Goal: Task Accomplishment & Management: Use online tool/utility

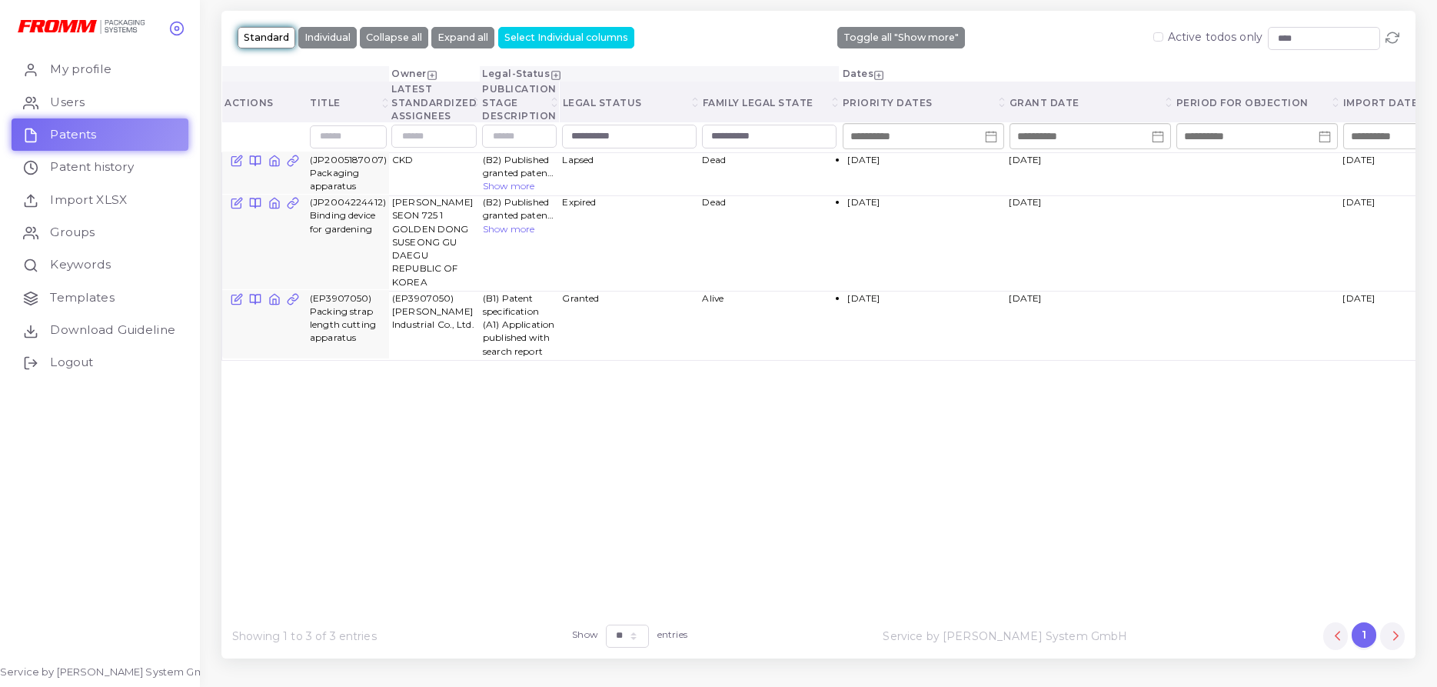
select select "**"
type input "*"
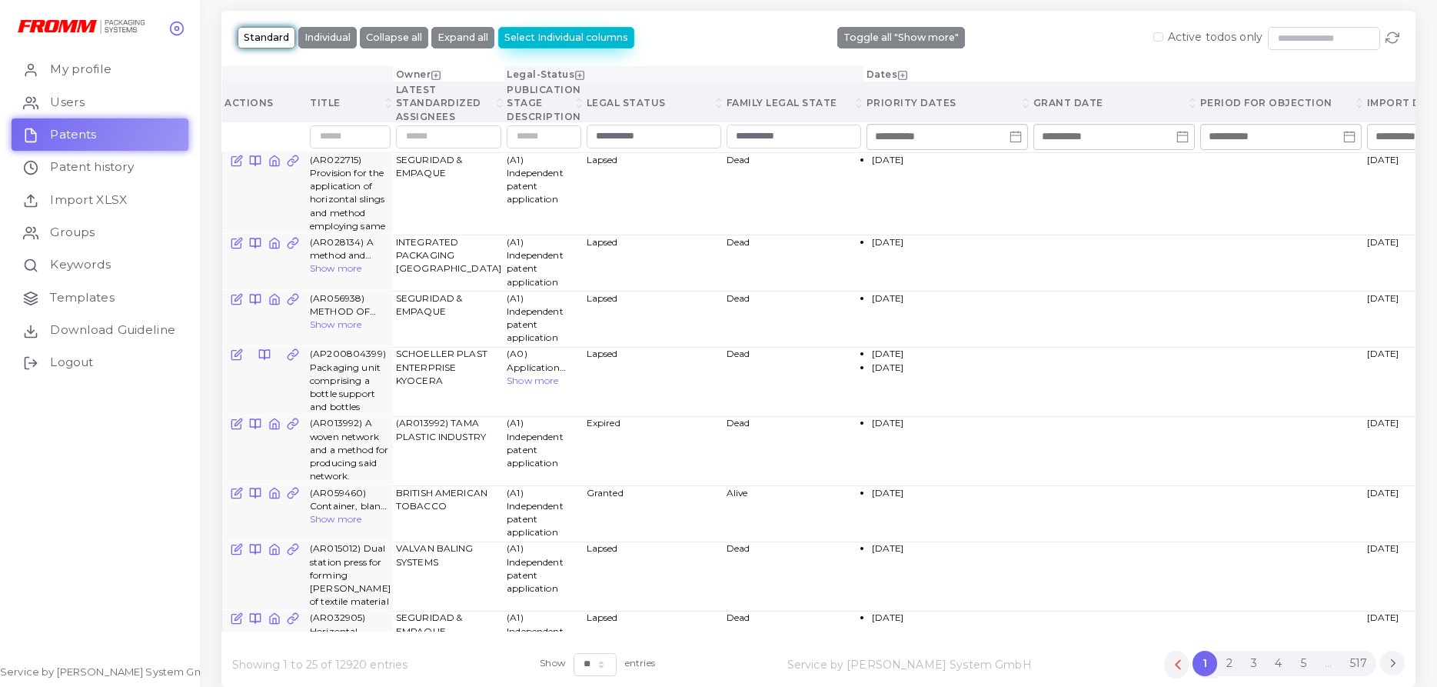
click at [549, 35] on button "Select Individual columns" at bounding box center [566, 38] width 136 height 22
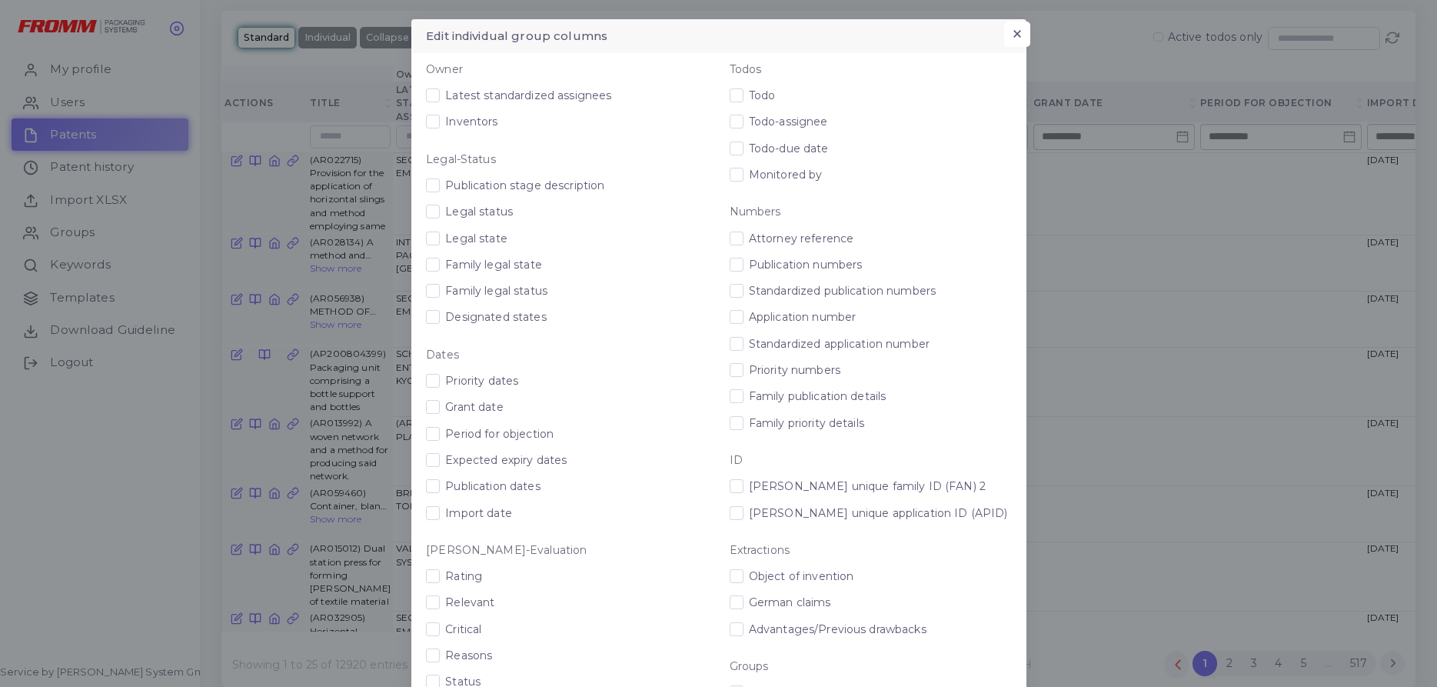
click at [1014, 27] on button "×" at bounding box center [1016, 35] width 25 height 26
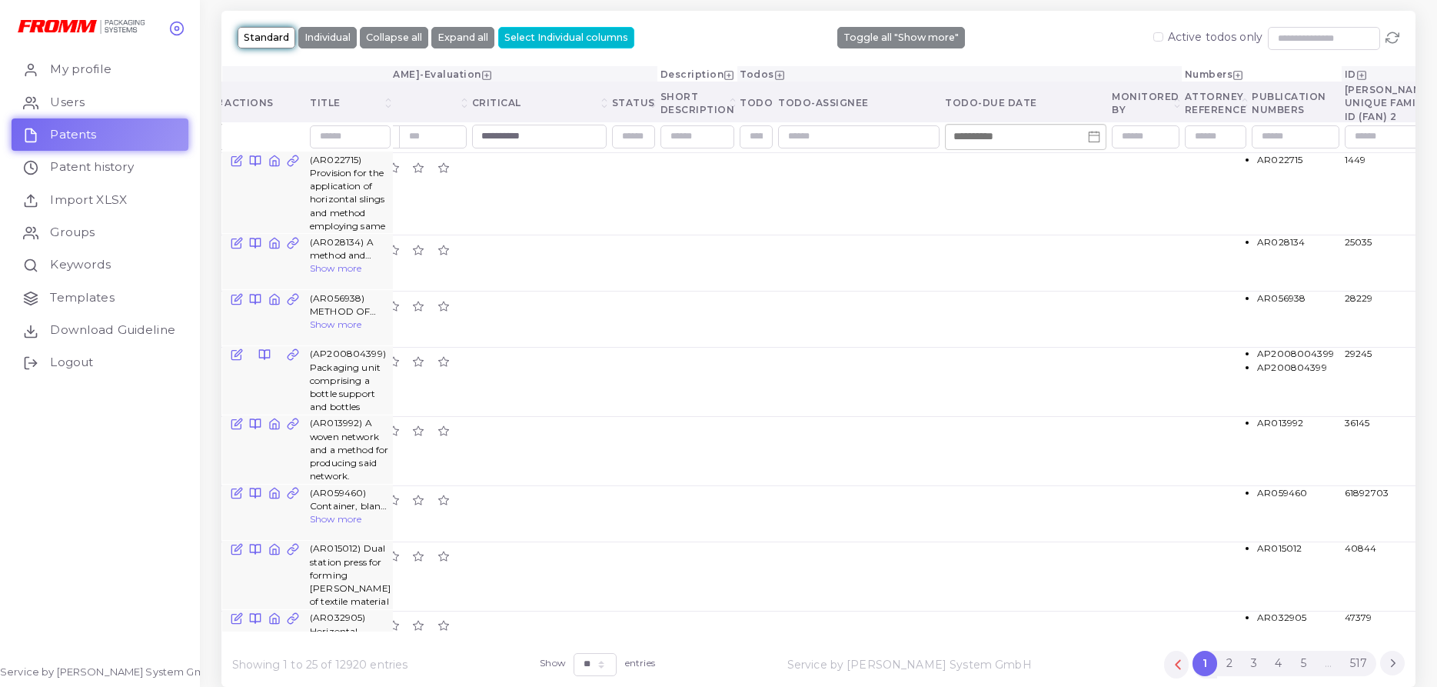
scroll to position [0, 1188]
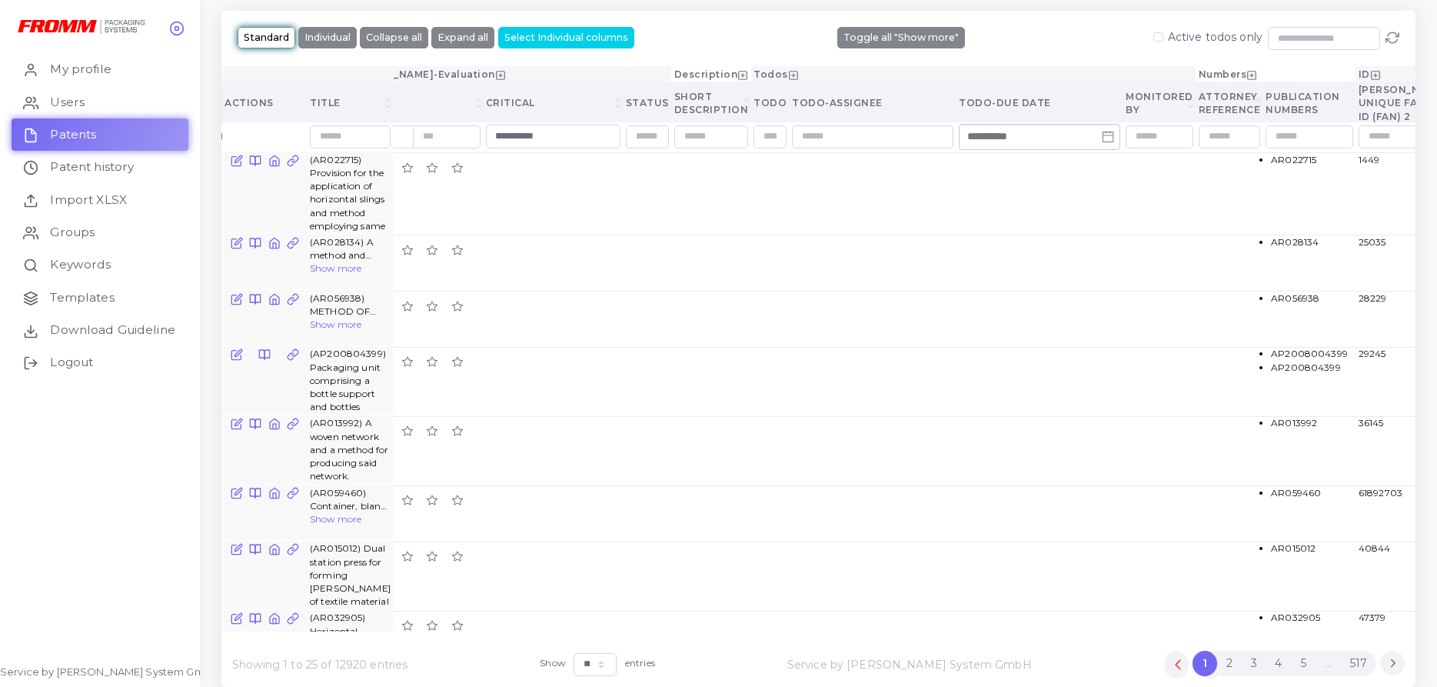
click at [502, 75] on line at bounding box center [500, 75] width 4 height 0
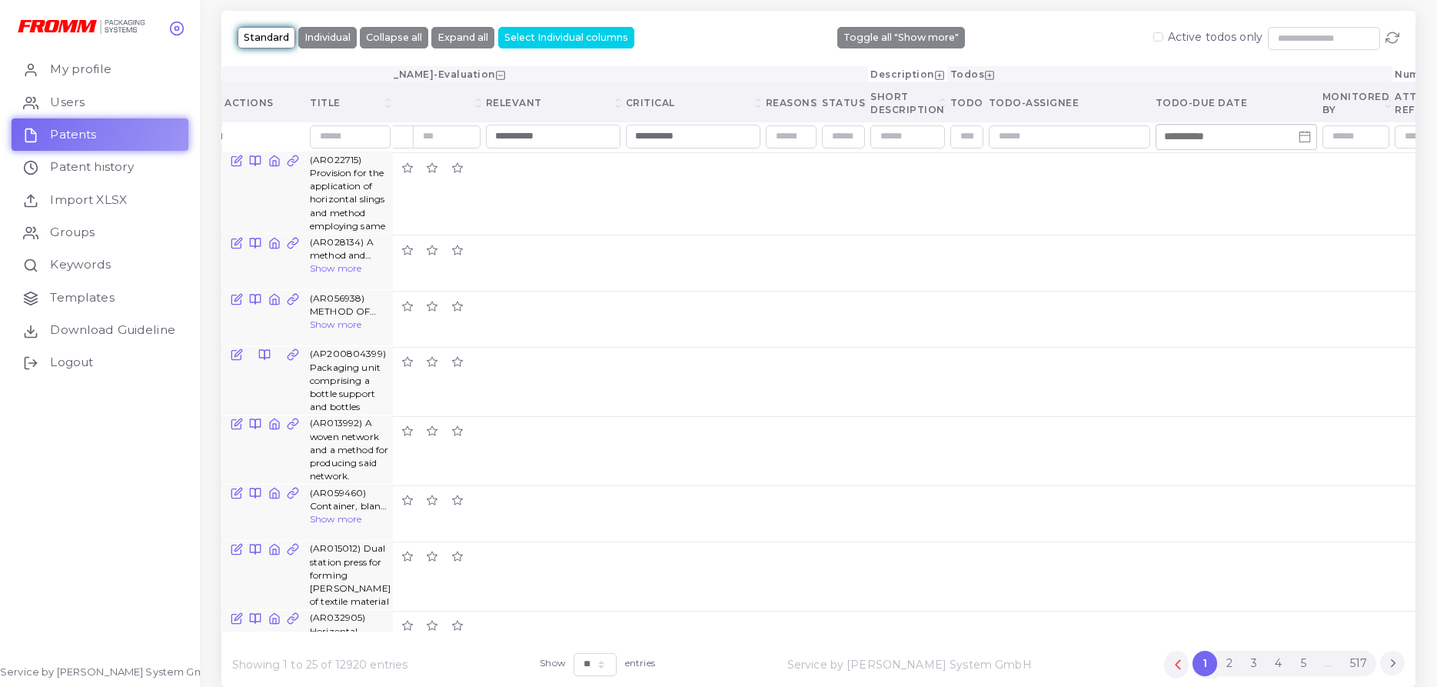
click at [945, 76] on icon at bounding box center [939, 75] width 11 height 11
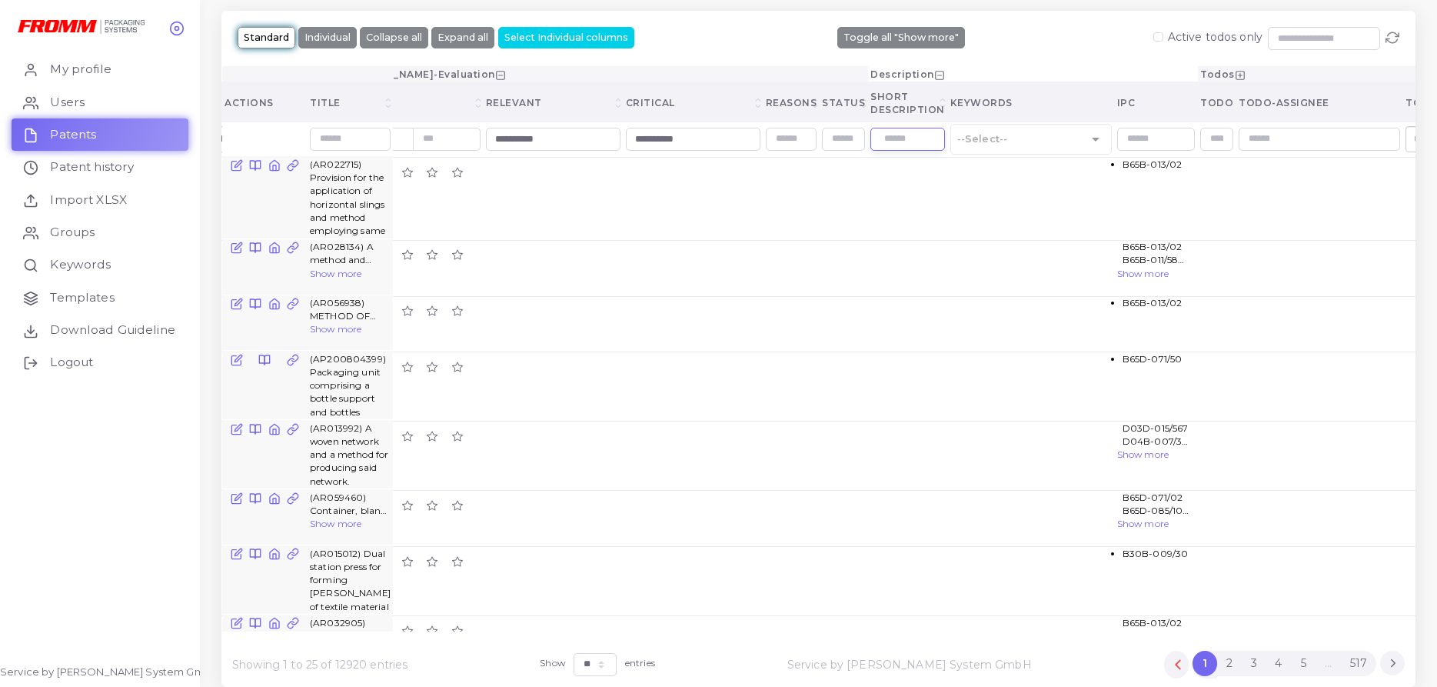
click at [945, 128] on input "text" at bounding box center [907, 139] width 75 height 23
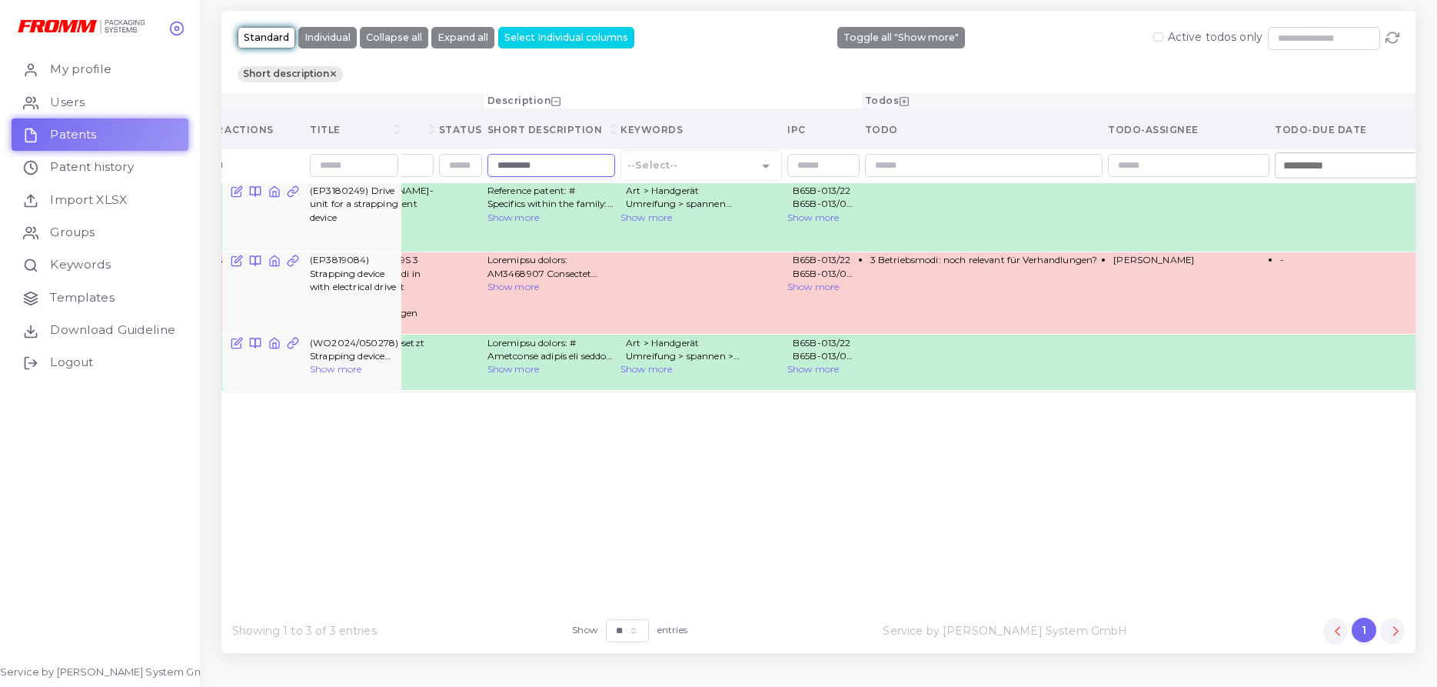
scroll to position [0, 1601]
click at [235, 255] on icon at bounding box center [237, 258] width 7 height 7
click at [237, 254] on icon at bounding box center [236, 260] width 12 height 12
click at [284, 353] on div "Owner Legal-Status Dates FROMM-Evaluation Description Todos Numbers ID Extracti…" at bounding box center [818, 345] width 1194 height 505
drag, startPoint x: 926, startPoint y: 154, endPoint x: 775, endPoint y: 152, distance: 150.7
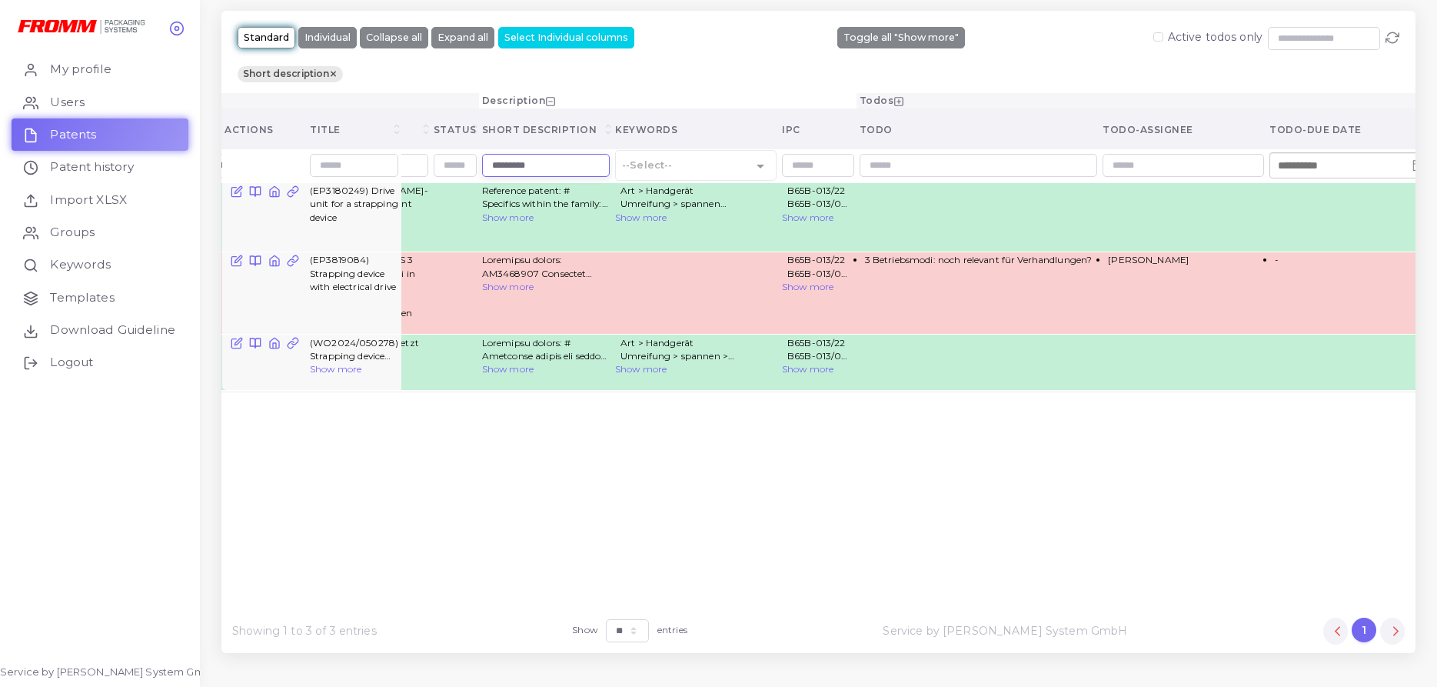
click at [610, 154] on input "*********" at bounding box center [546, 165] width 128 height 23
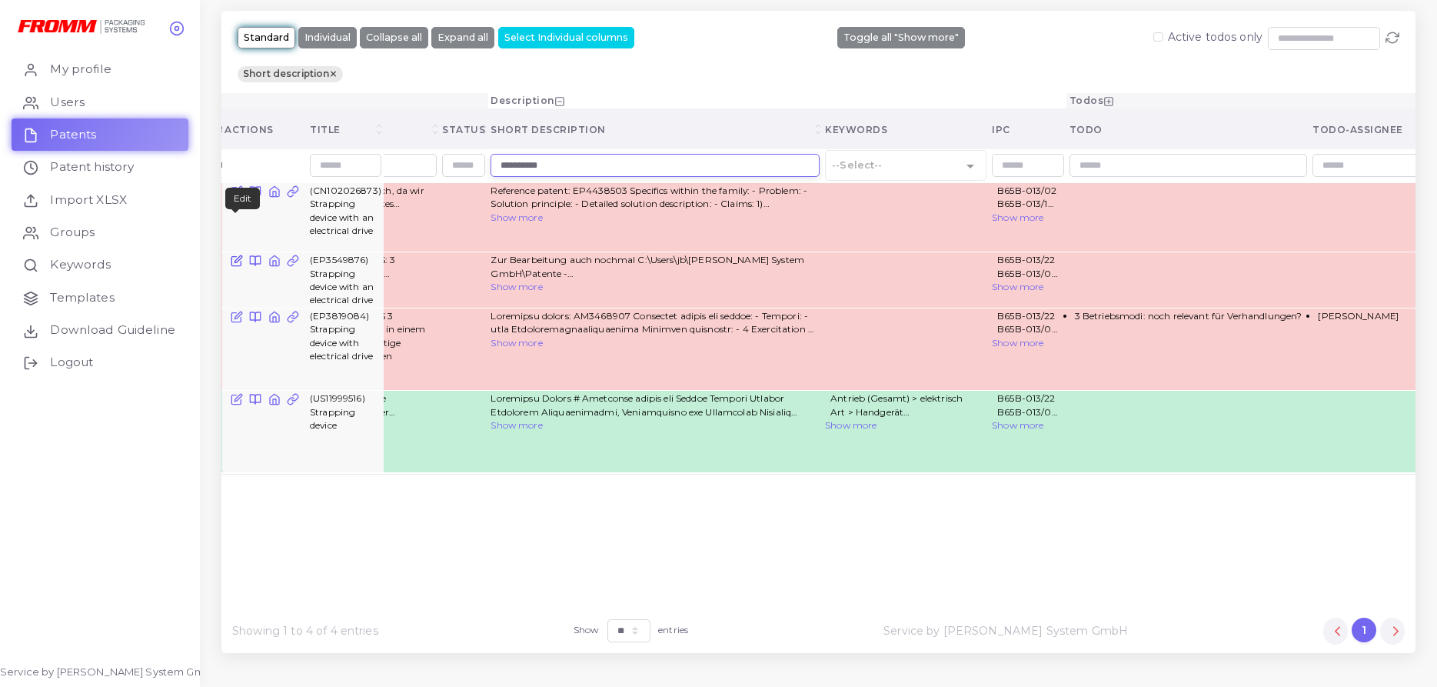
type input "**********"
click at [232, 254] on icon at bounding box center [236, 260] width 12 height 12
click at [255, 416] on div "Owner Legal-Status Dates FROMM-Evaluation Description Todos Numbers ID Extracti…" at bounding box center [818, 345] width 1194 height 505
click at [239, 311] on icon at bounding box center [236, 317] width 12 height 12
click at [314, 310] on span "(EP3819084) Strapping device with electrical drive" at bounding box center [341, 336] width 63 height 52
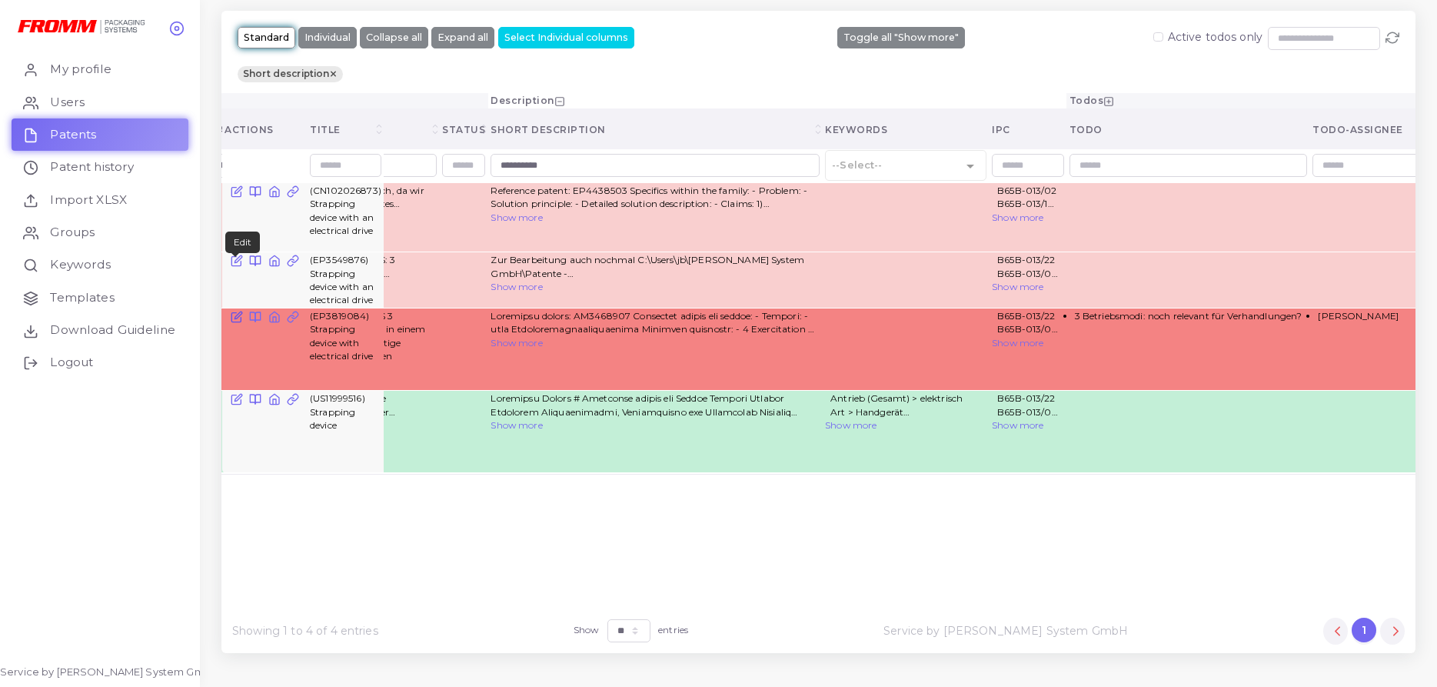
click at [234, 311] on icon at bounding box center [236, 317] width 12 height 12
click at [85, 328] on link "Download Guideline" at bounding box center [100, 330] width 177 height 32
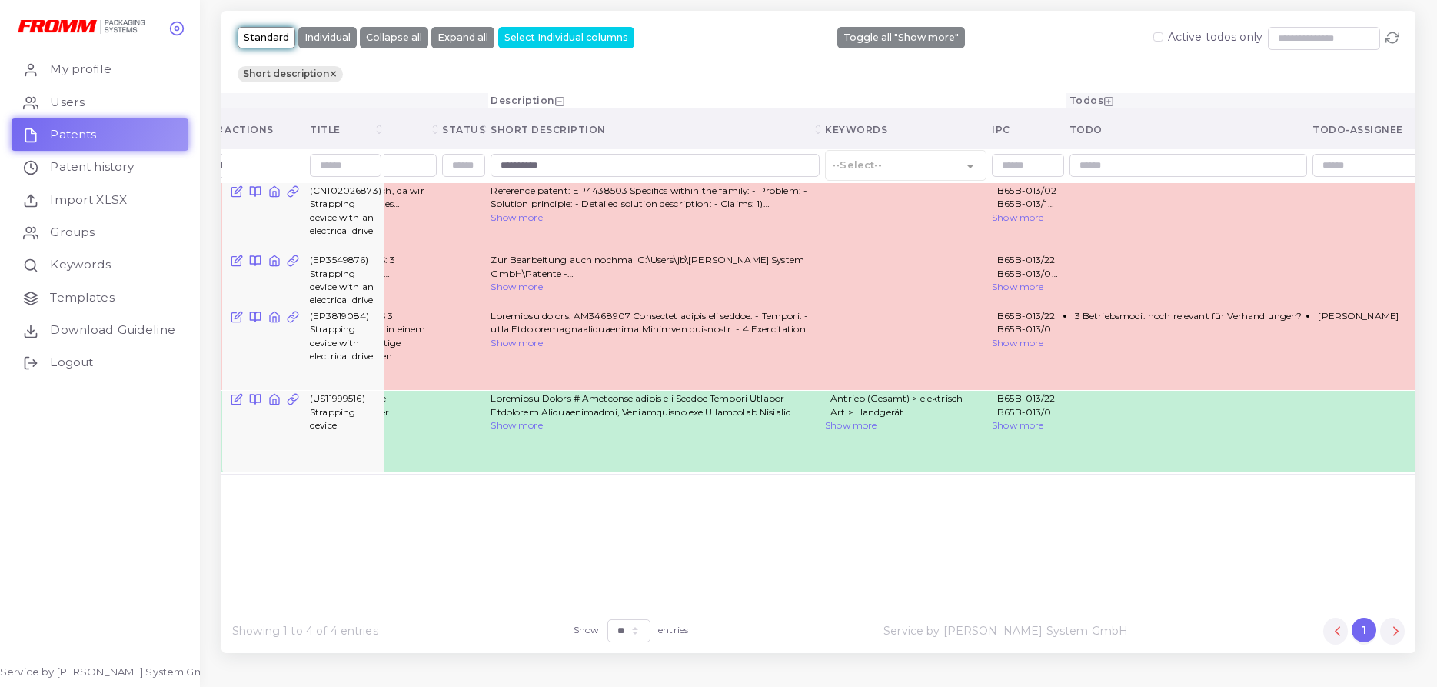
click at [333, 72] on icon at bounding box center [333, 73] width 8 height 9
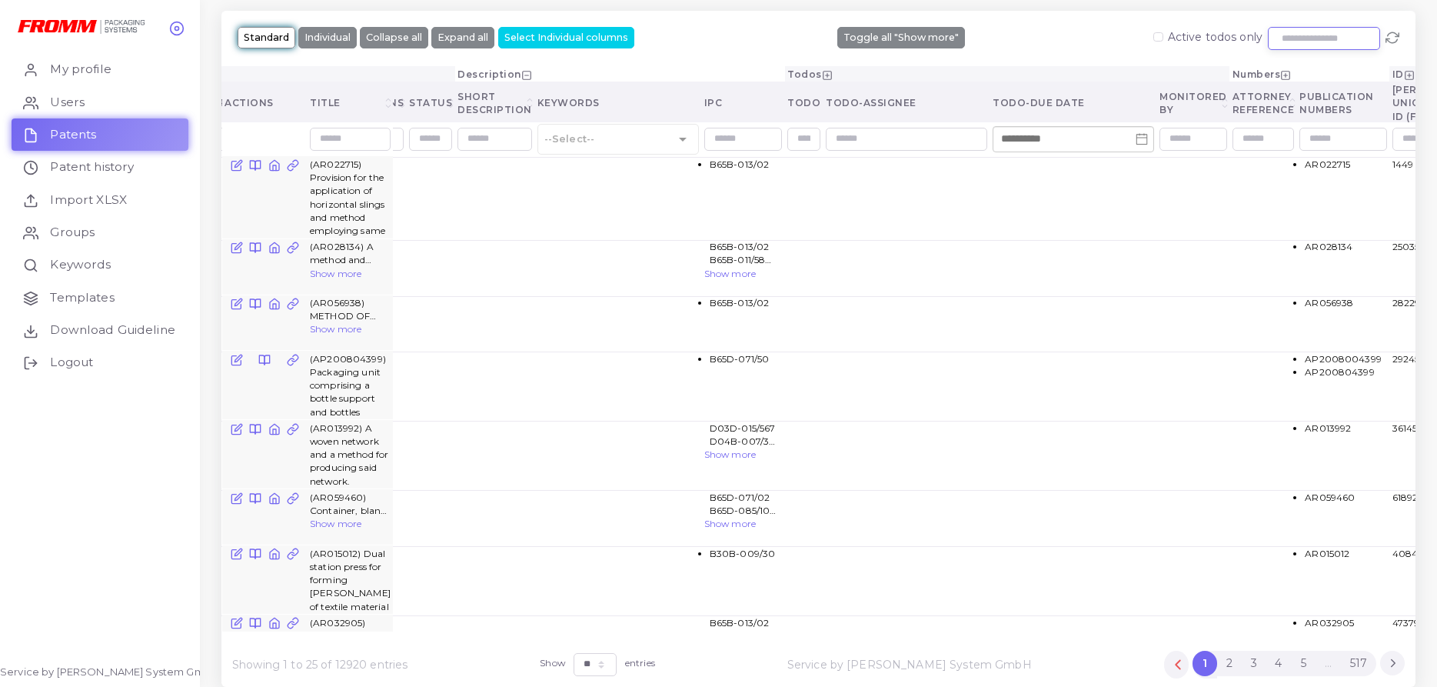
click at [1270, 43] on input "text" at bounding box center [1324, 38] width 112 height 23
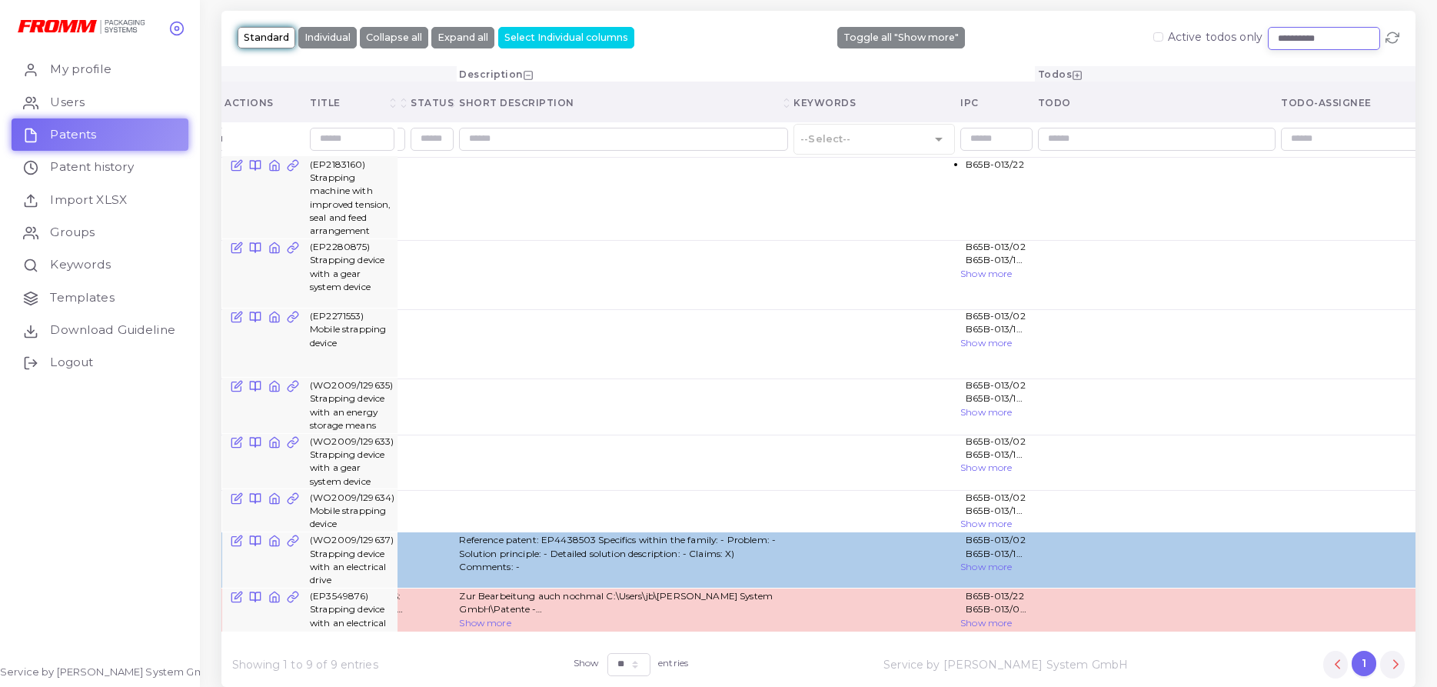
type input "**********"
click at [408, 377] on td at bounding box center [371, 405] width 75 height 56
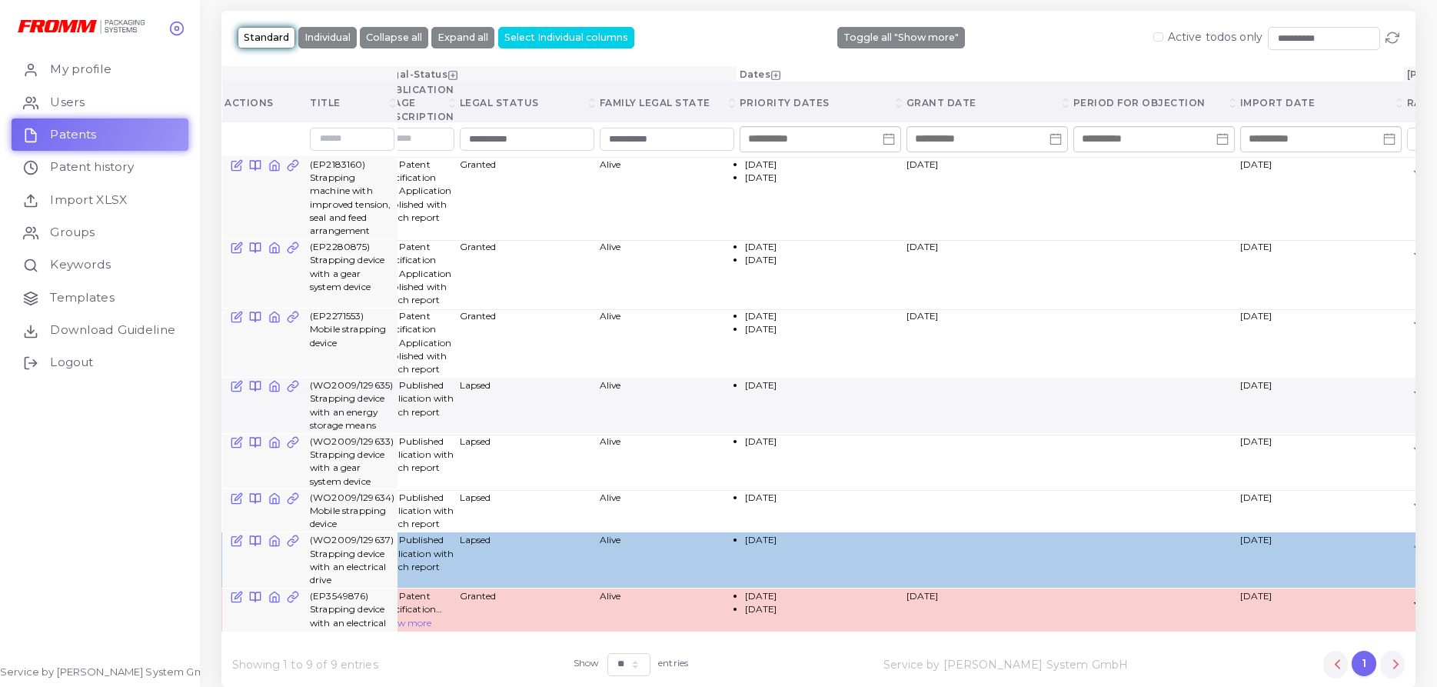
scroll to position [0, 0]
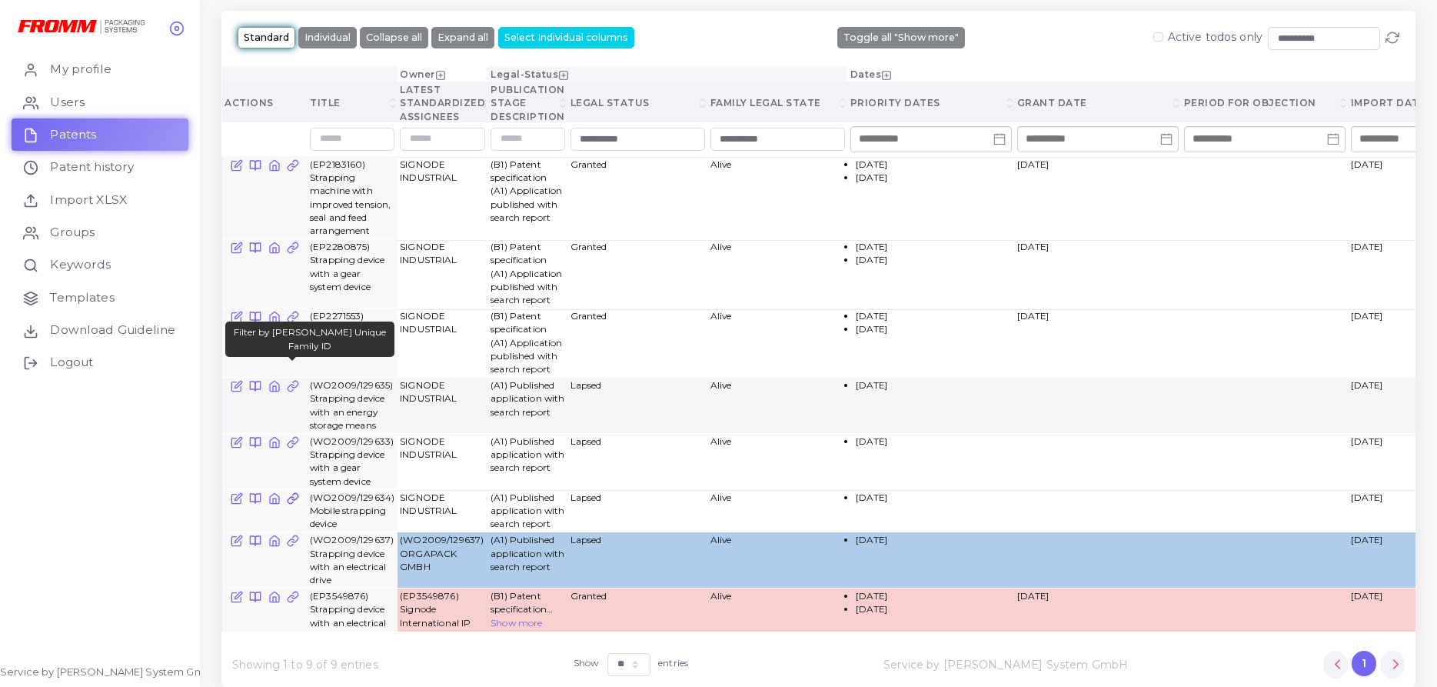
click at [294, 492] on icon at bounding box center [293, 498] width 12 height 12
type input "********"
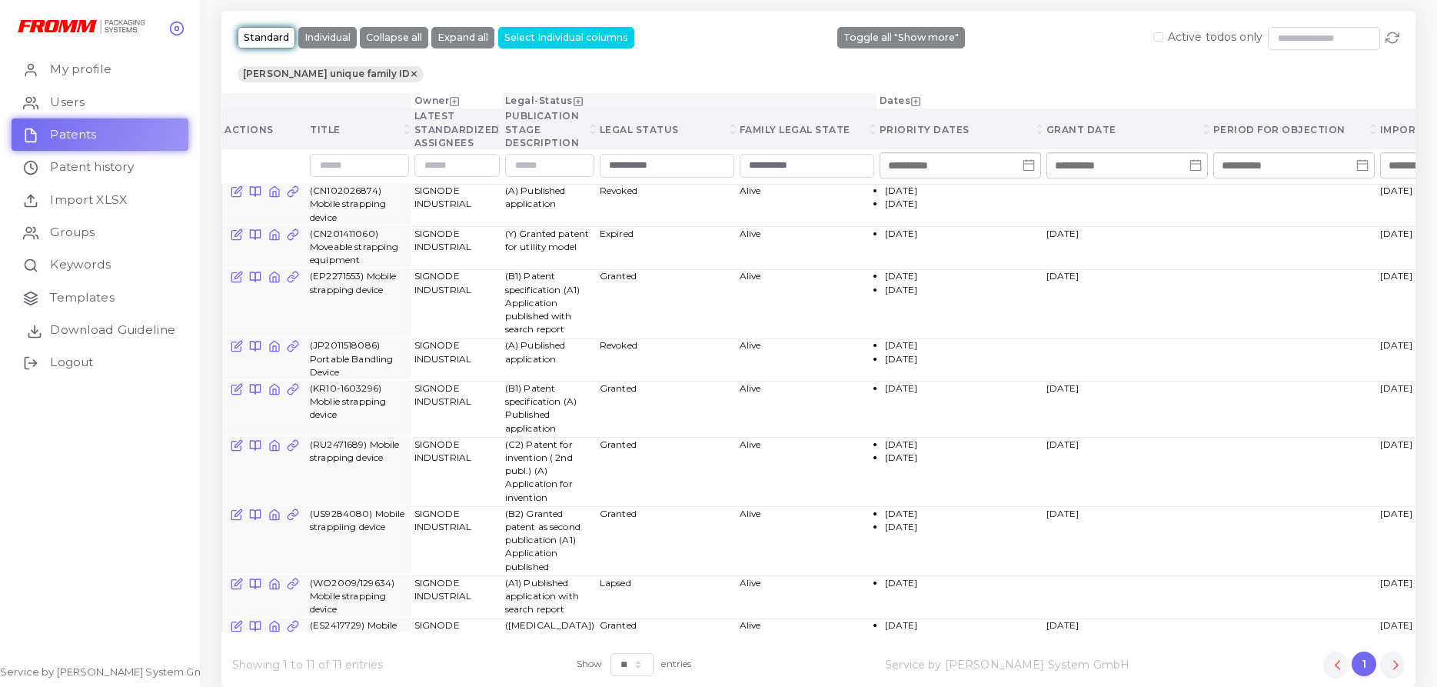
click at [141, 333] on link "Download Guideline" at bounding box center [100, 330] width 177 height 32
click at [232, 508] on icon at bounding box center [237, 514] width 12 height 12
click at [148, 468] on ul "My profile Users Patents Patent history Import XLSX Groups Keywords Templates D…" at bounding box center [100, 367] width 200 height 639
click at [84, 302] on span "Templates" at bounding box center [86, 297] width 64 height 17
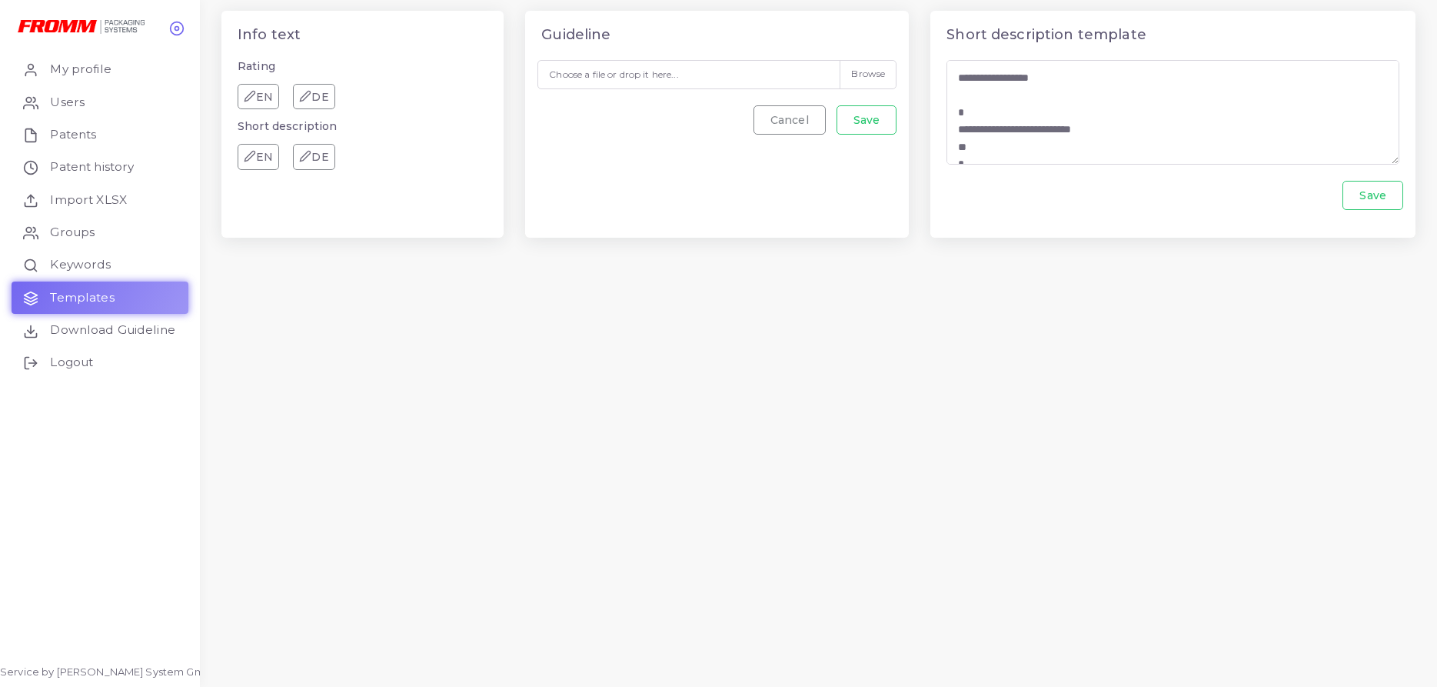
click at [880, 78] on label "Choose a file or drop it here..." at bounding box center [716, 74] width 359 height 29
click at [880, 78] on input "Choose a file or drop it here..." at bounding box center [716, 74] width 359 height 29
type input "**********"
click at [865, 112] on link "Save" at bounding box center [867, 119] width 61 height 29
click at [439, 584] on body "**********" at bounding box center [718, 343] width 1437 height 687
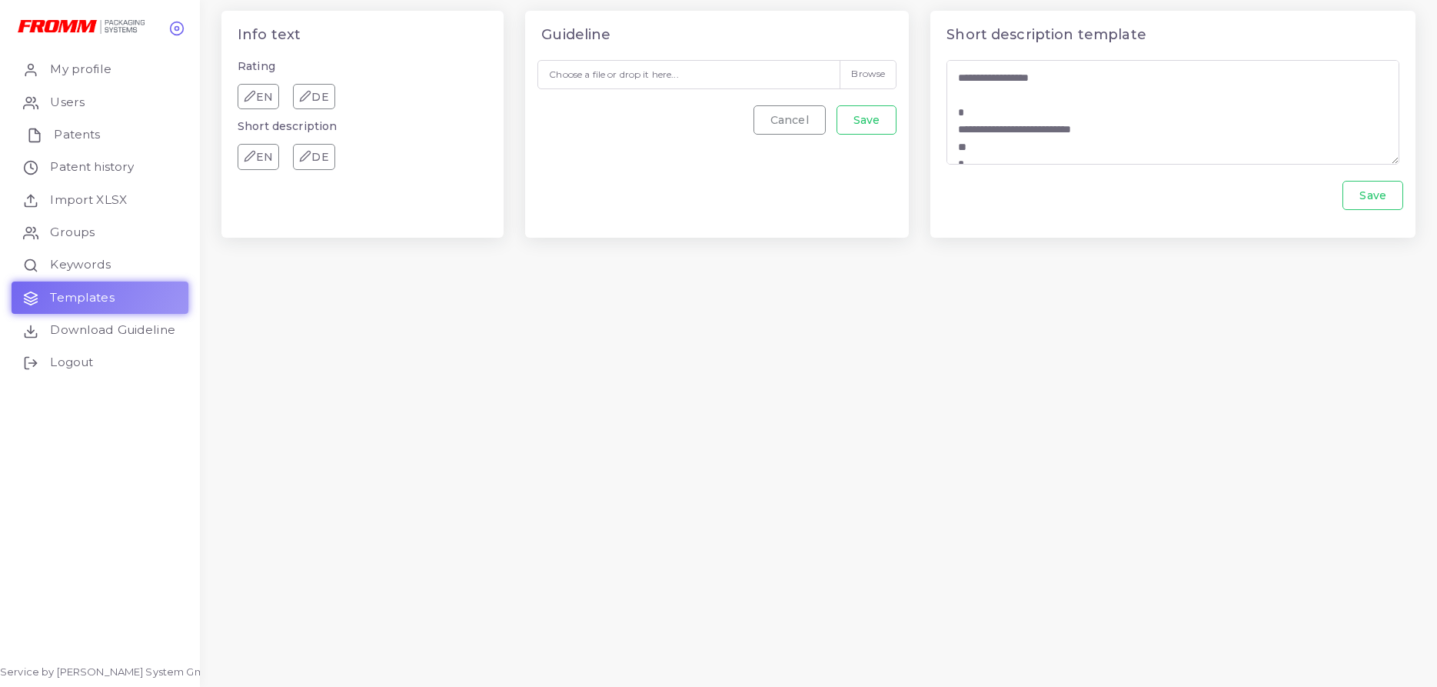
click at [56, 138] on span "Patents" at bounding box center [77, 134] width 46 height 17
select select "**"
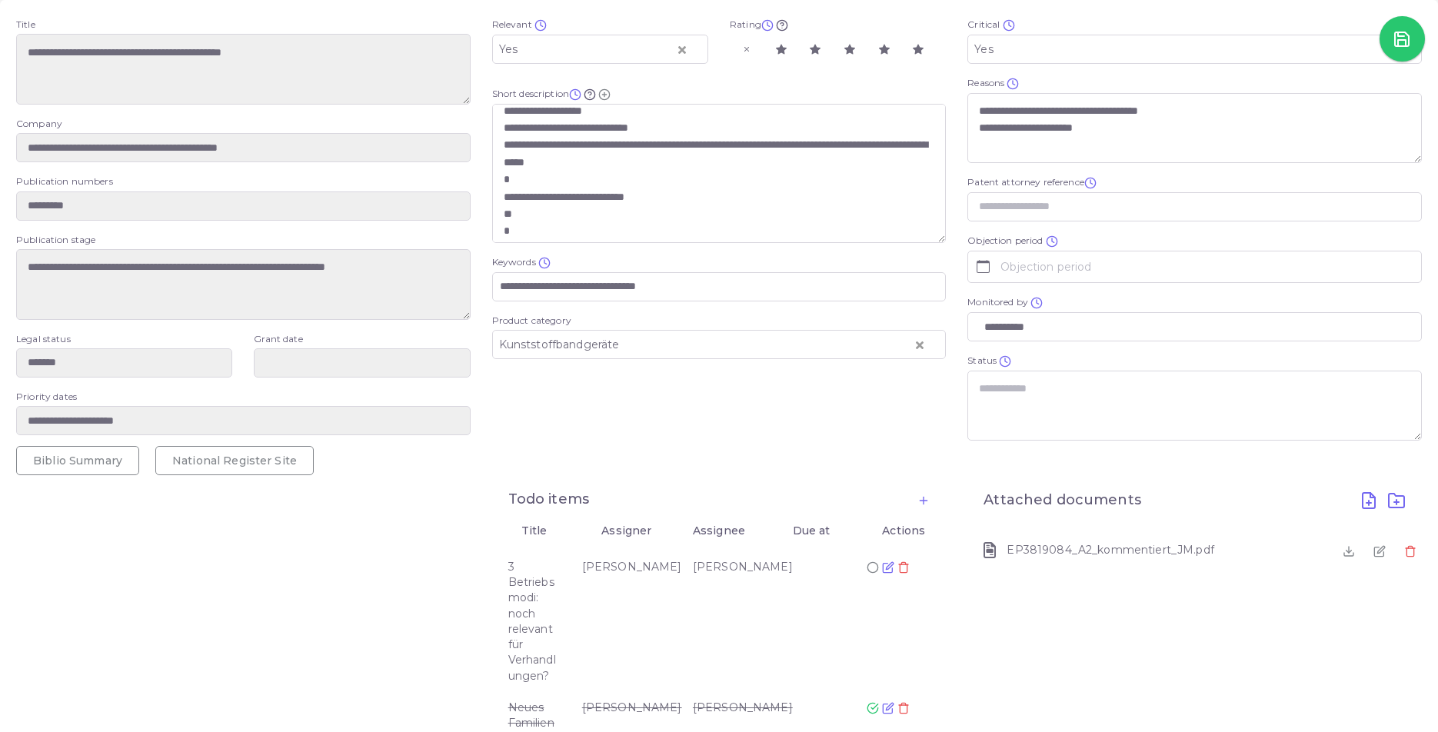
scroll to position [83, 0]
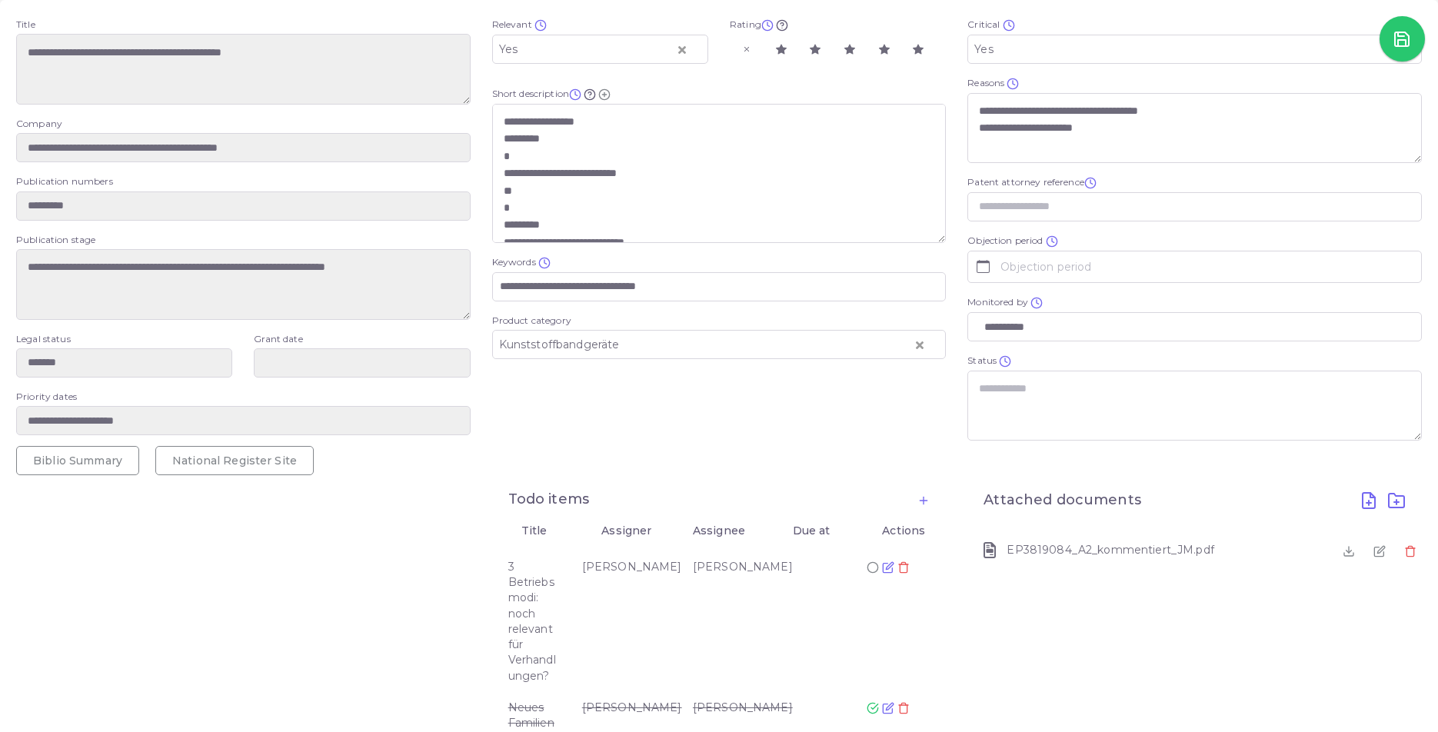
click at [90, 609] on div at bounding box center [243, 645] width 476 height 340
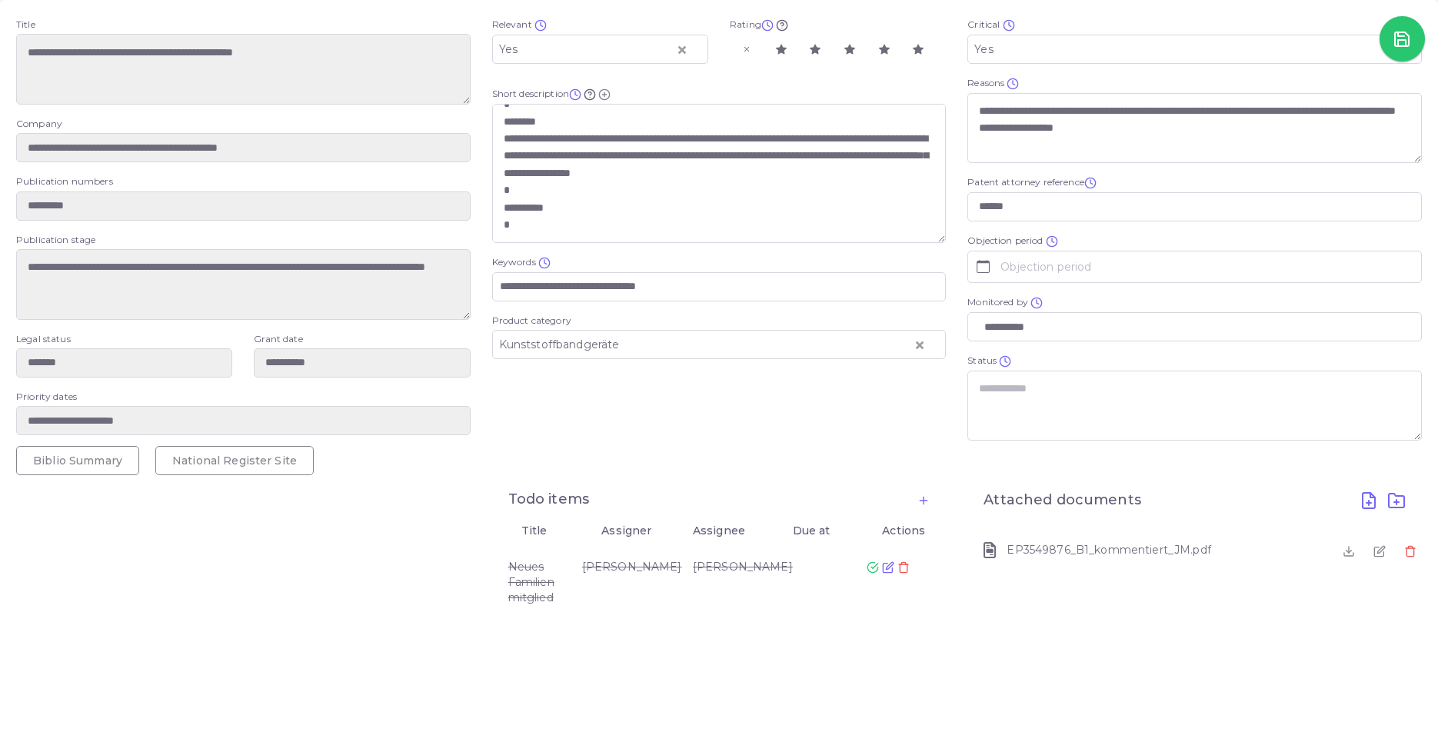
scroll to position [261, 0]
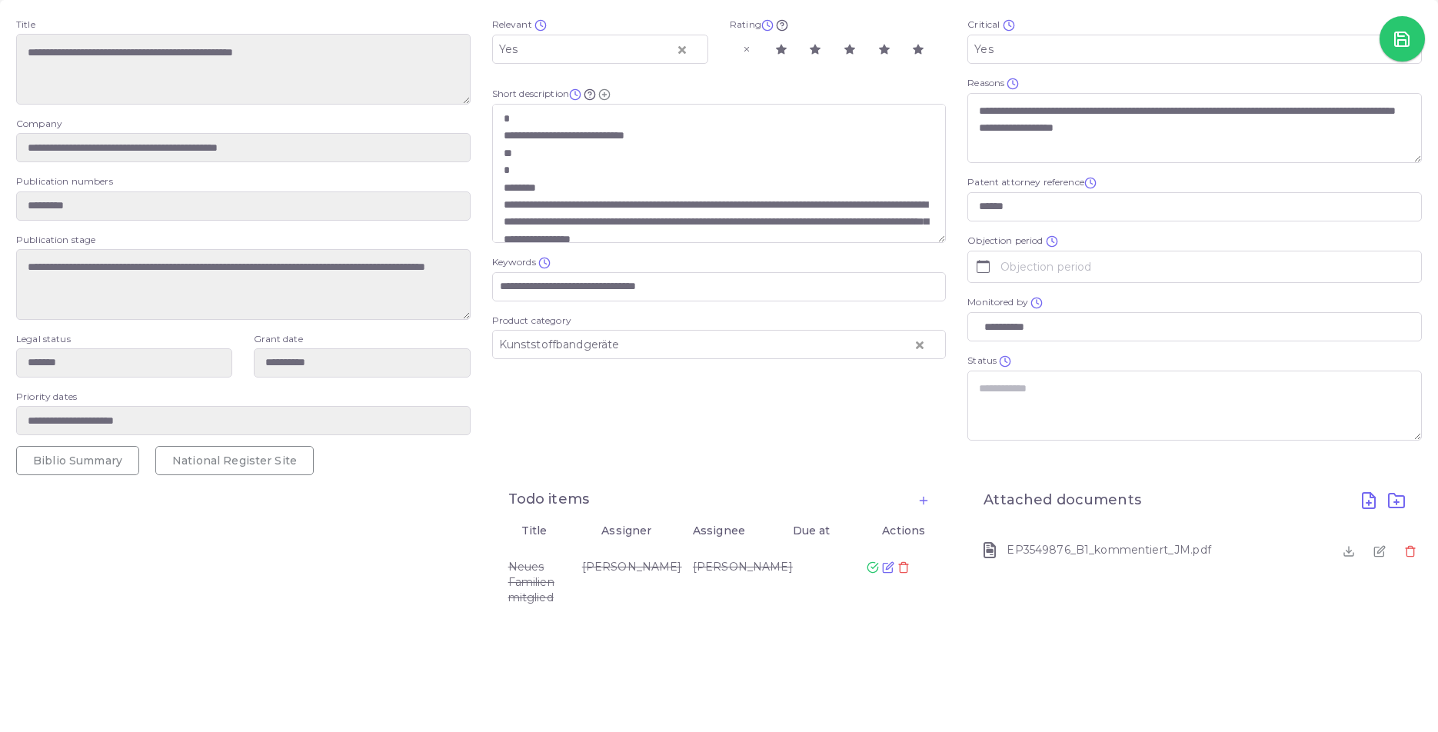
click at [243, 518] on div at bounding box center [243, 645] width 476 height 340
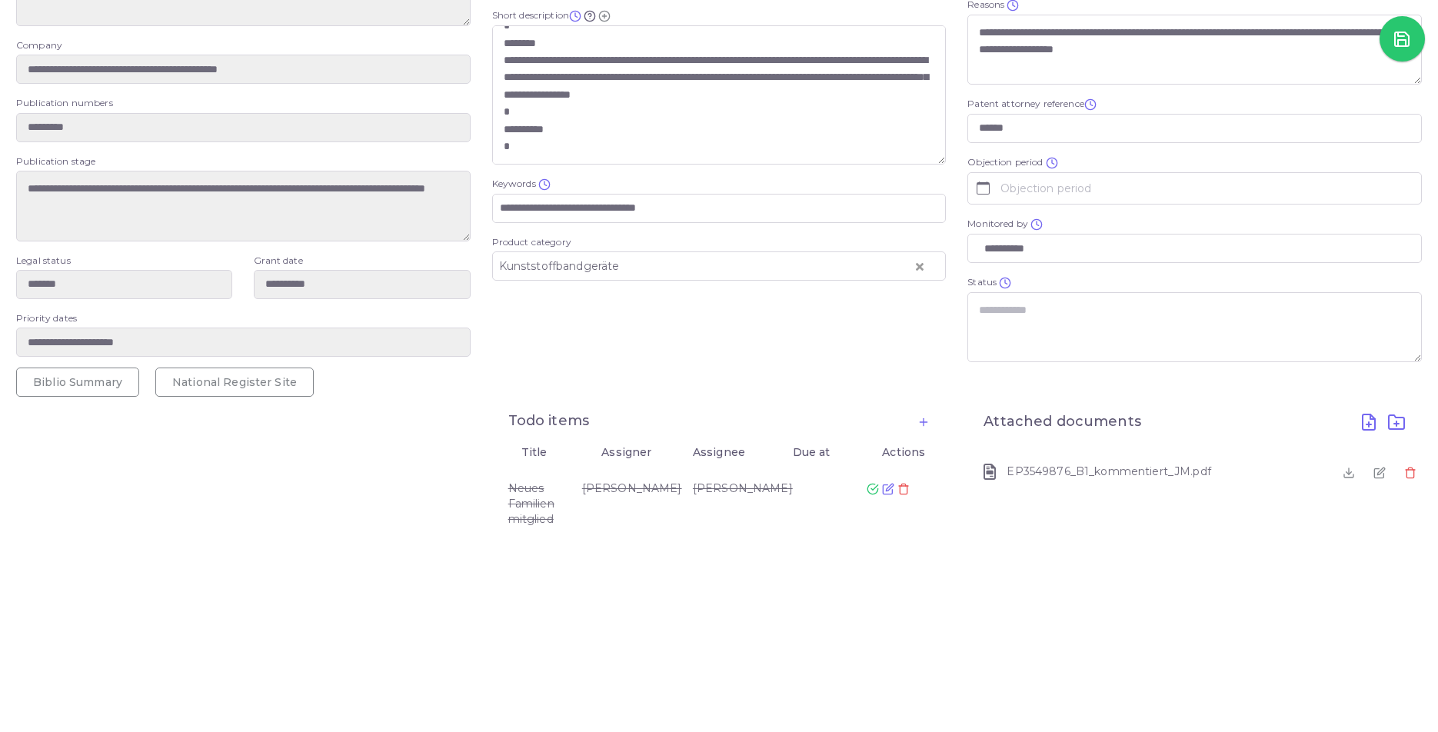
scroll to position [0, 0]
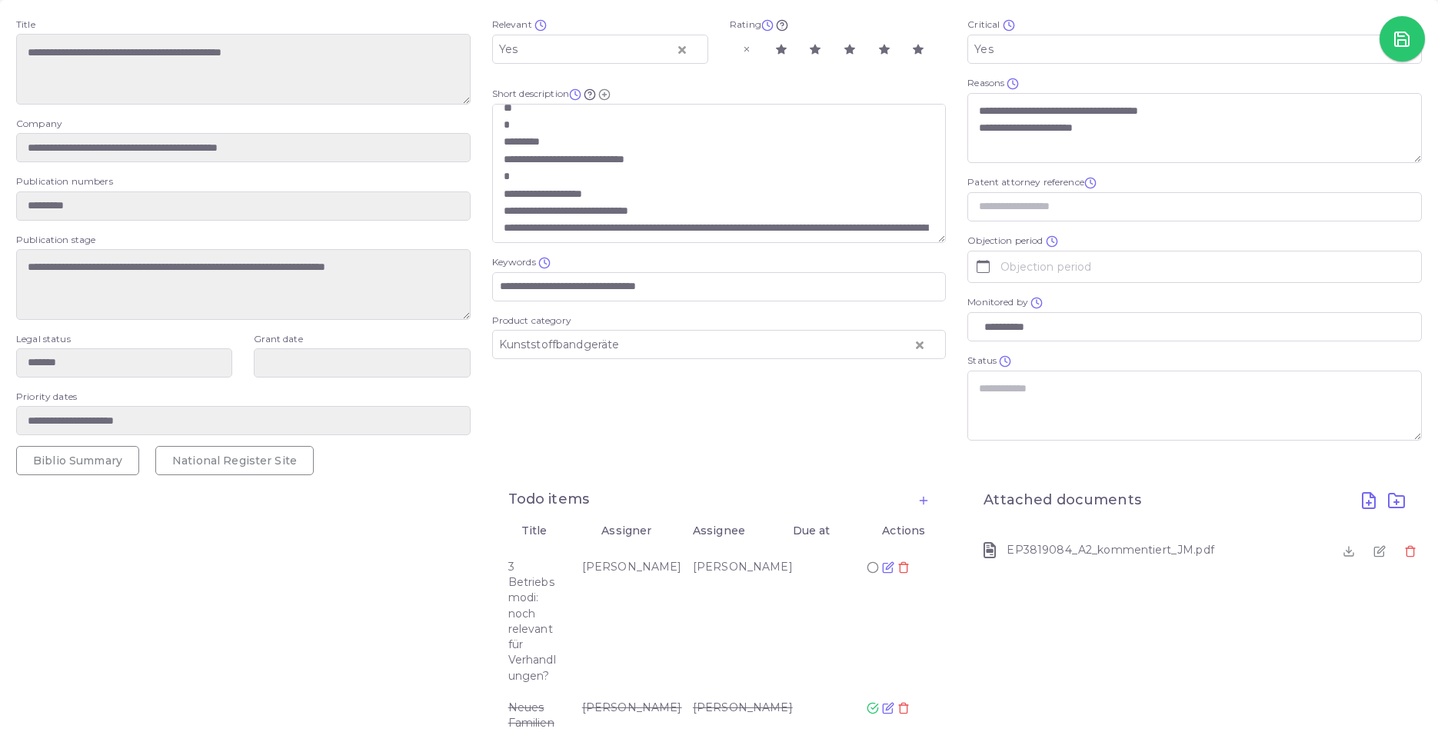
scroll to position [166, 0]
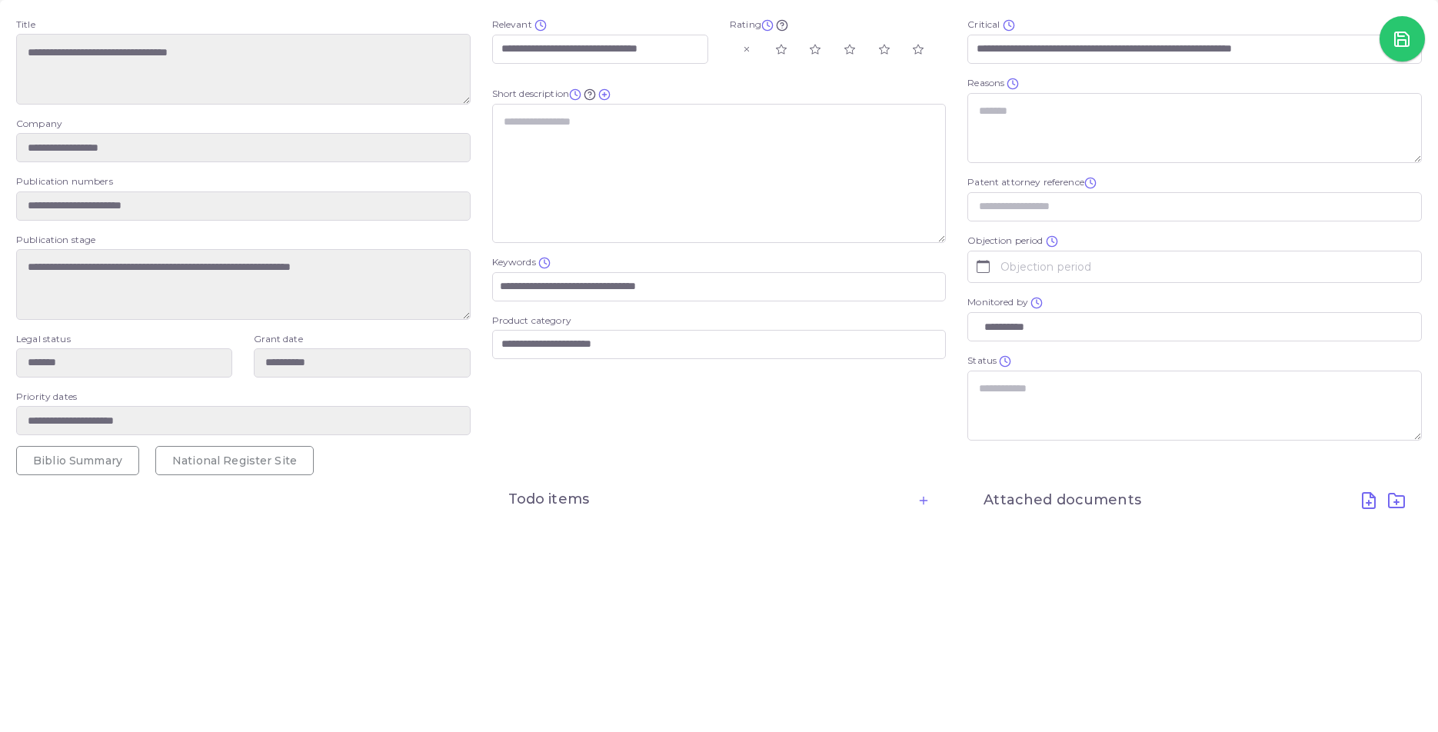
click at [595, 99] on circle at bounding box center [590, 94] width 10 height 10
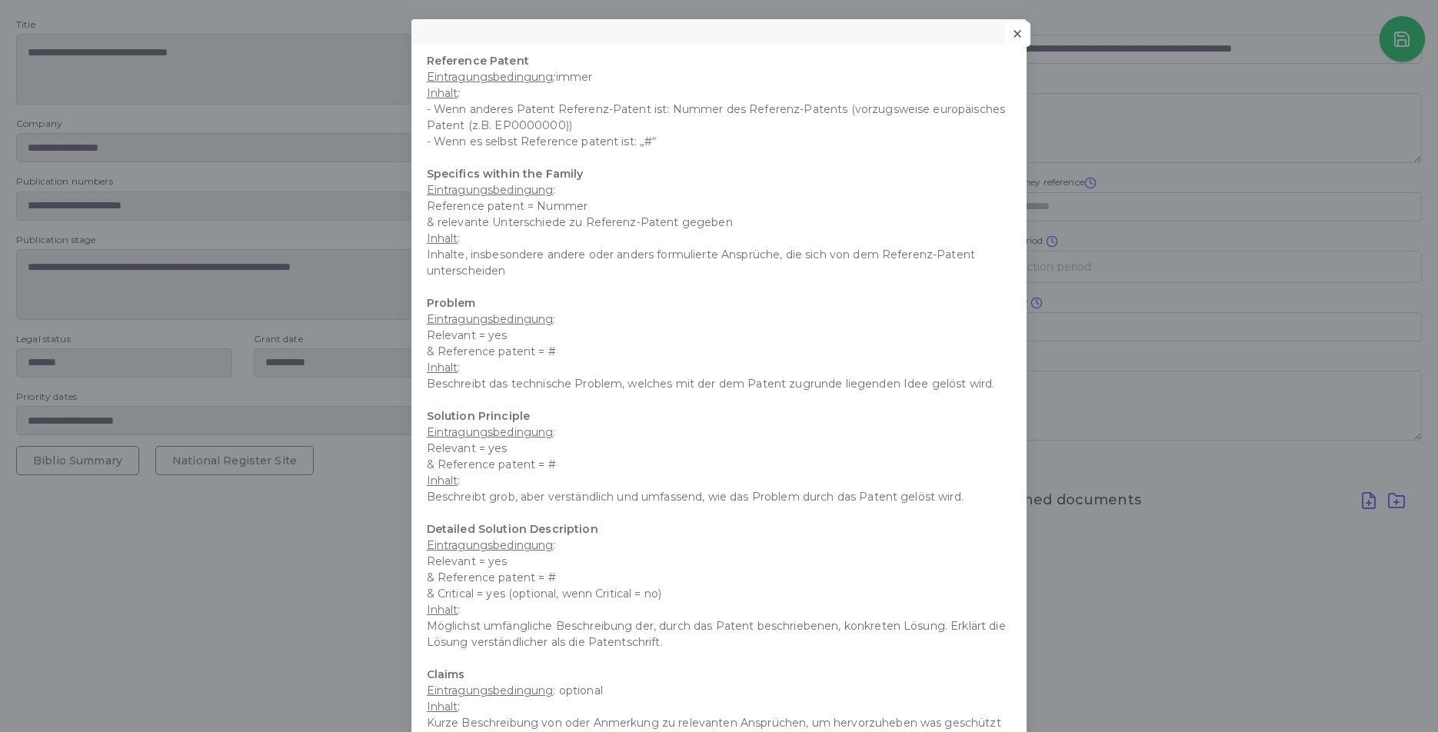
click at [1015, 31] on button "×" at bounding box center [1017, 35] width 25 height 26
